Goal: Navigation & Orientation: Find specific page/section

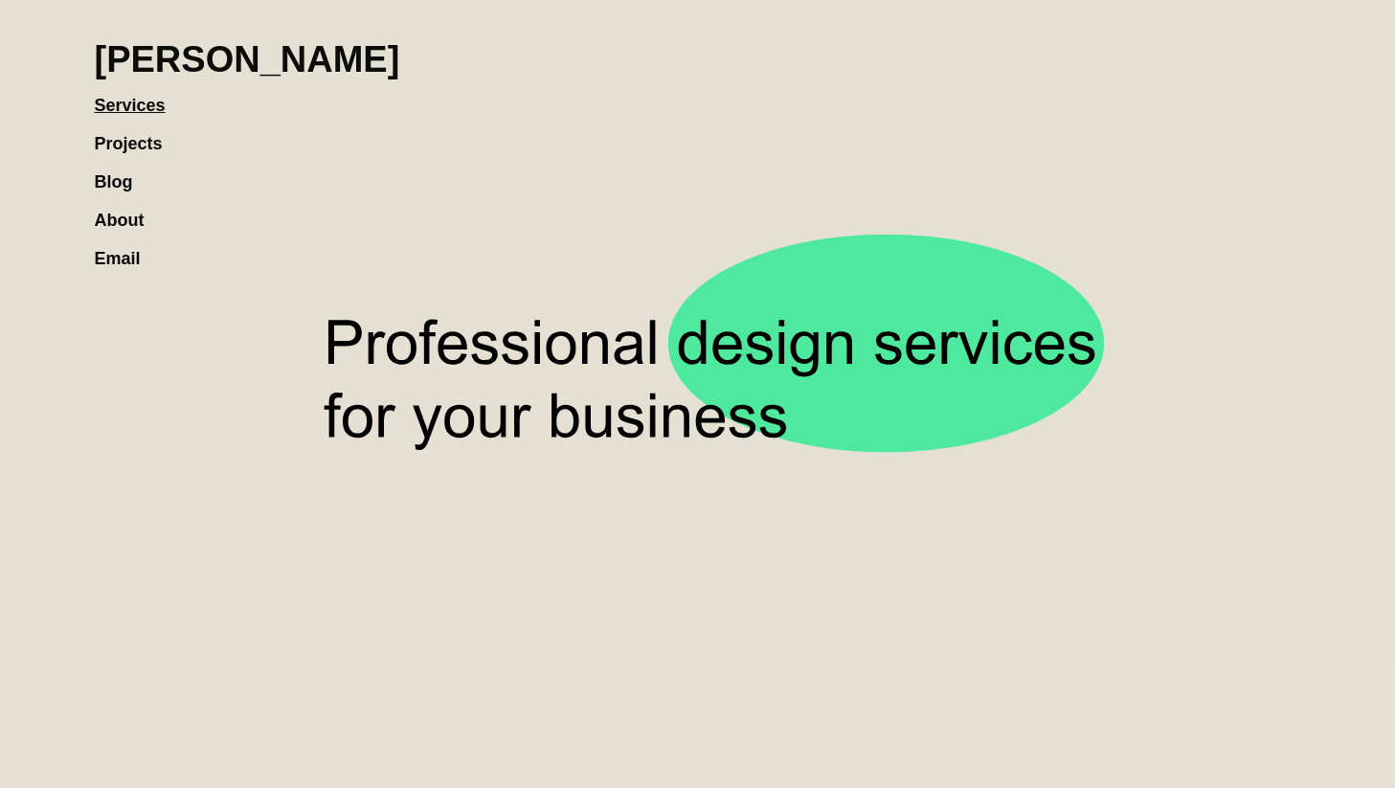
click at [146, 143] on link "Projects" at bounding box center [138, 134] width 87 height 38
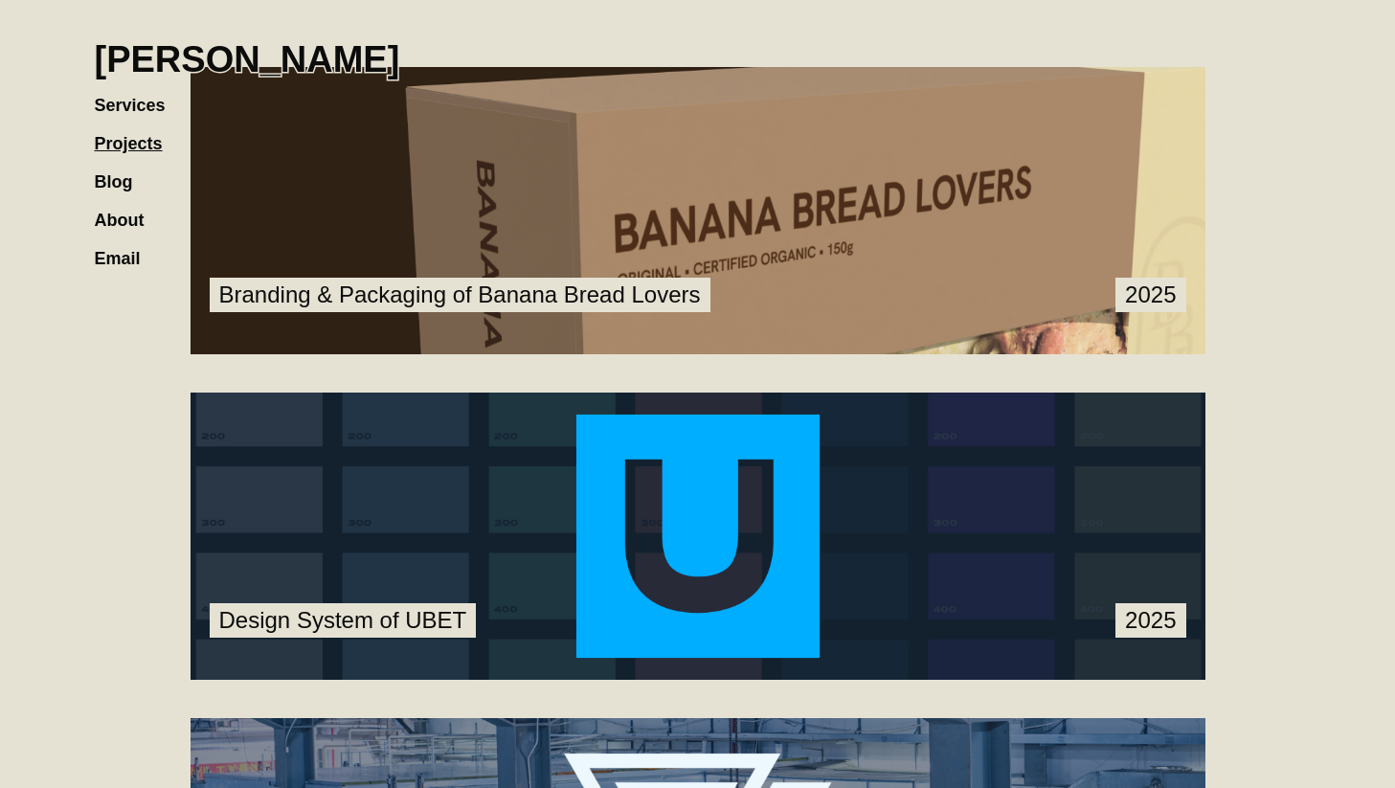
click at [138, 107] on link "Services" at bounding box center [140, 96] width 90 height 38
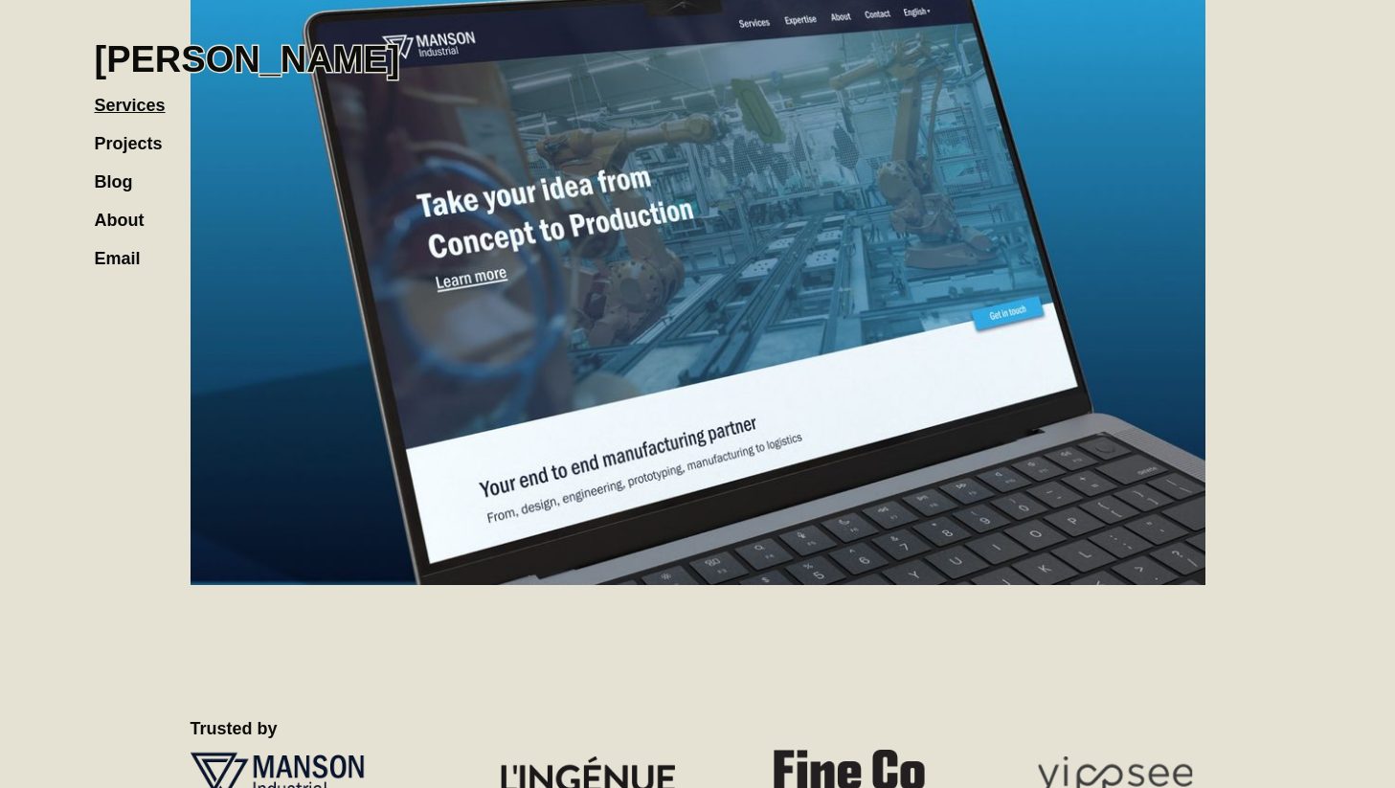
scroll to position [1777, 0]
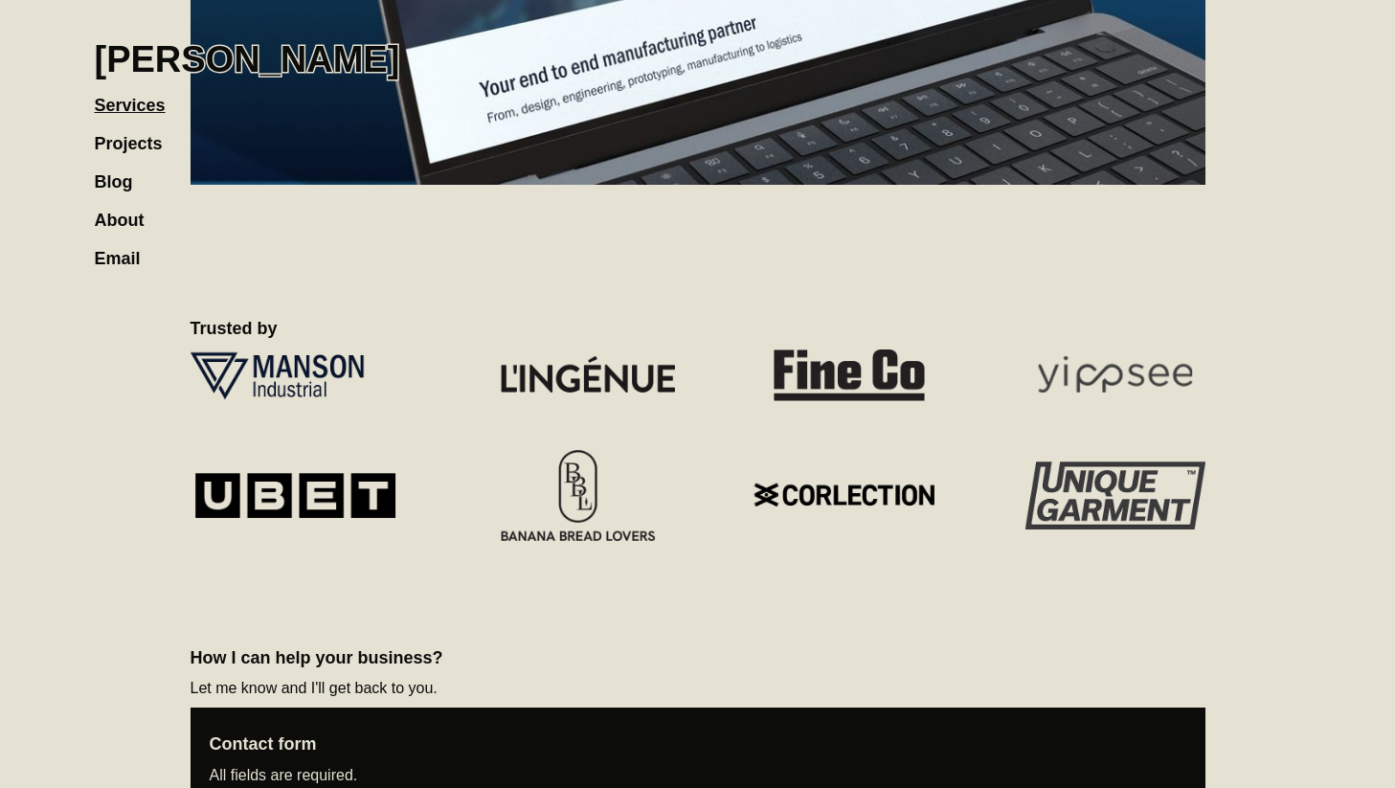
click at [116, 183] on link "Blog" at bounding box center [123, 172] width 57 height 38
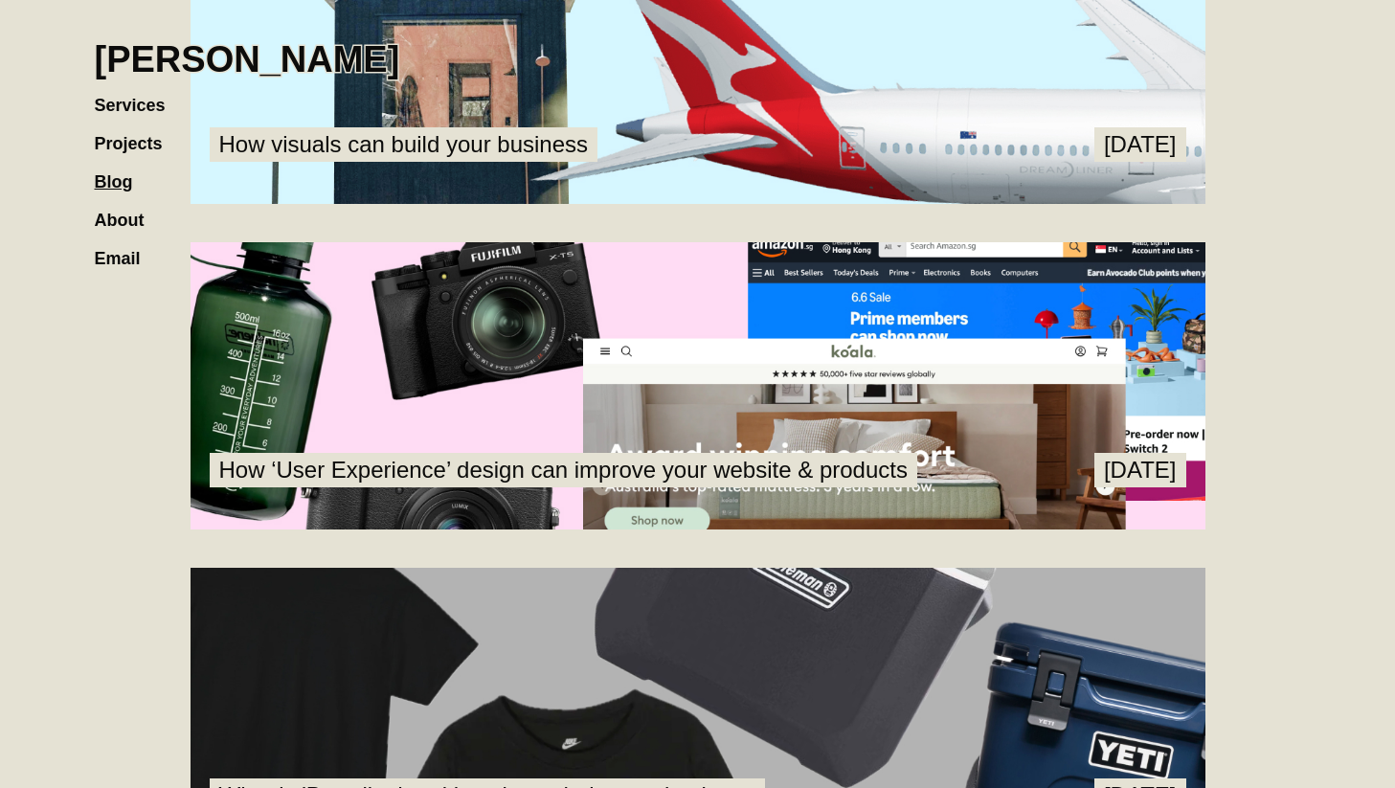
scroll to position [234, 0]
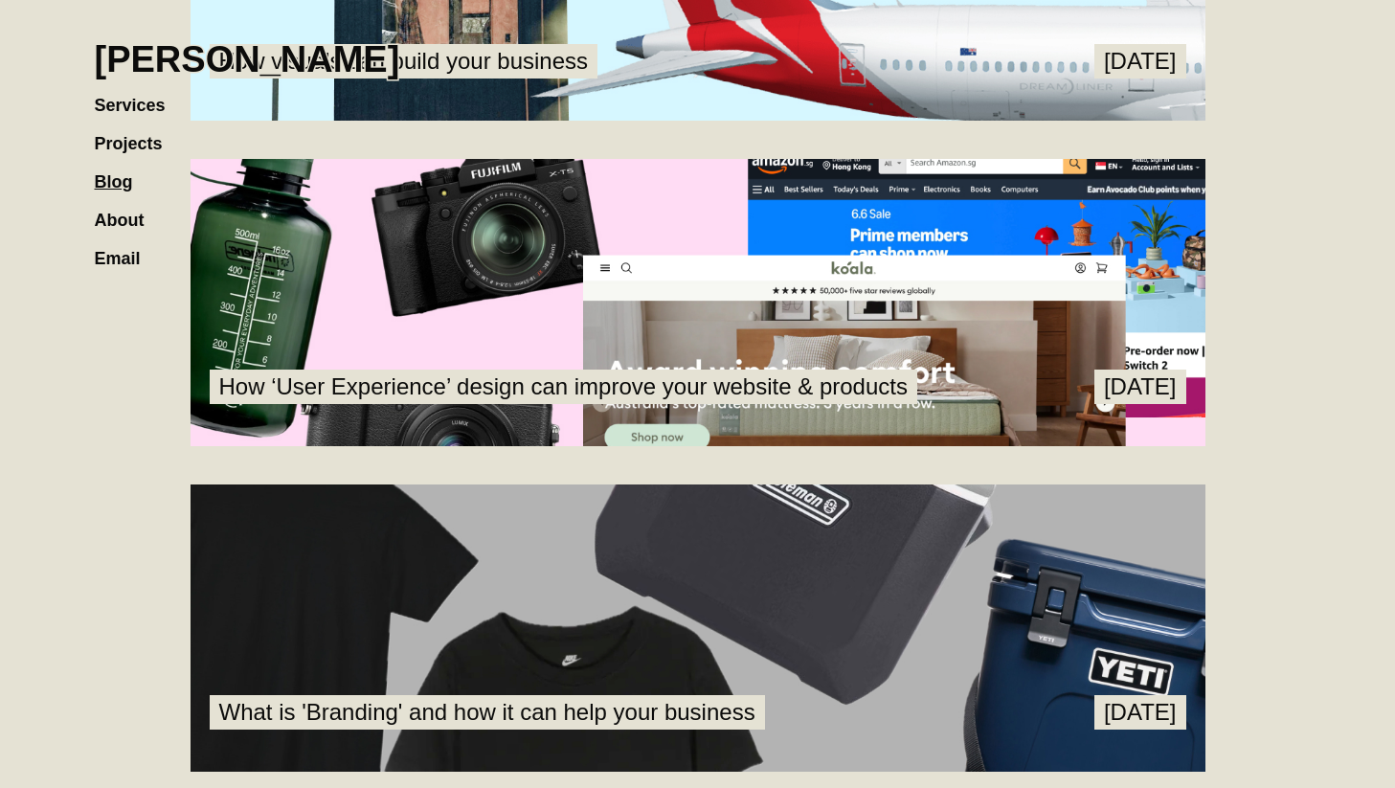
click at [577, 374] on link at bounding box center [698, 302] width 1015 height 287
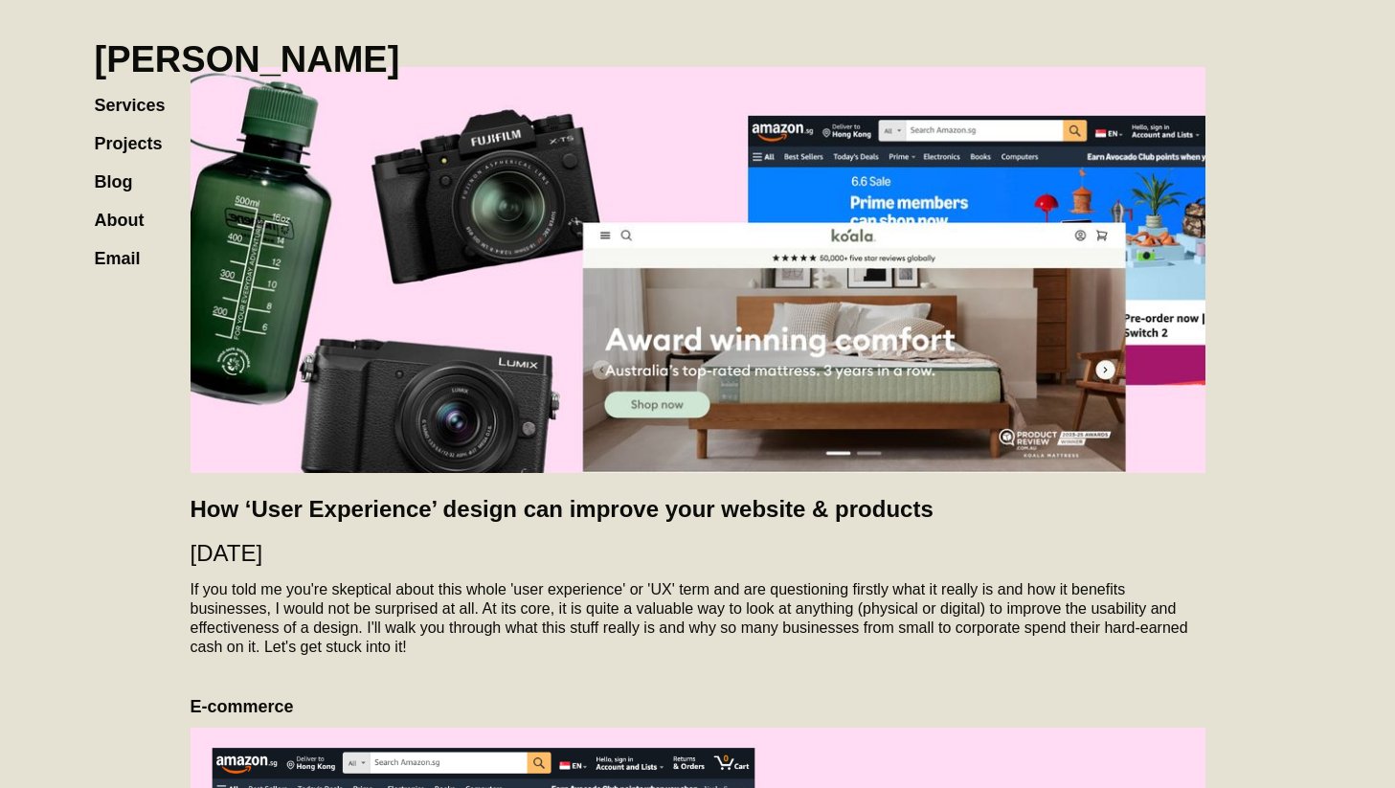
click at [170, 62] on h1 "[PERSON_NAME]" at bounding box center [247, 59] width 305 height 42
